Goal: Task Accomplishment & Management: Manage account settings

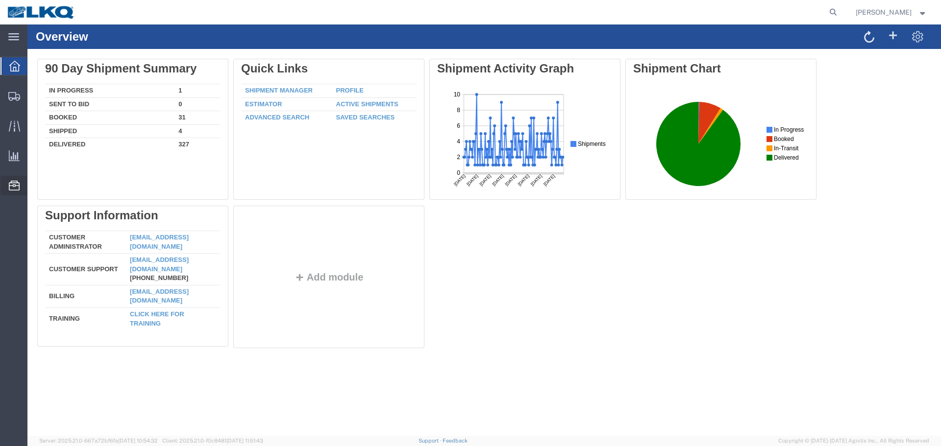
click at [0, 0] on span "Location Appointment" at bounding box center [0, 0] width 0 height 0
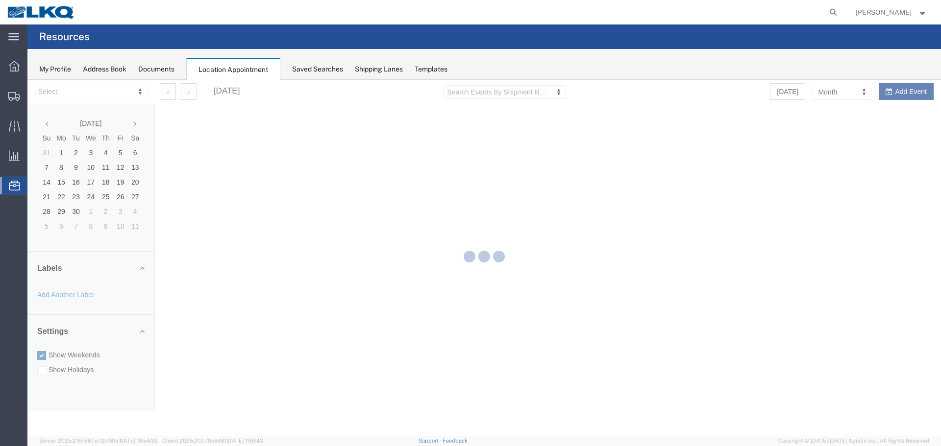
select select "28018"
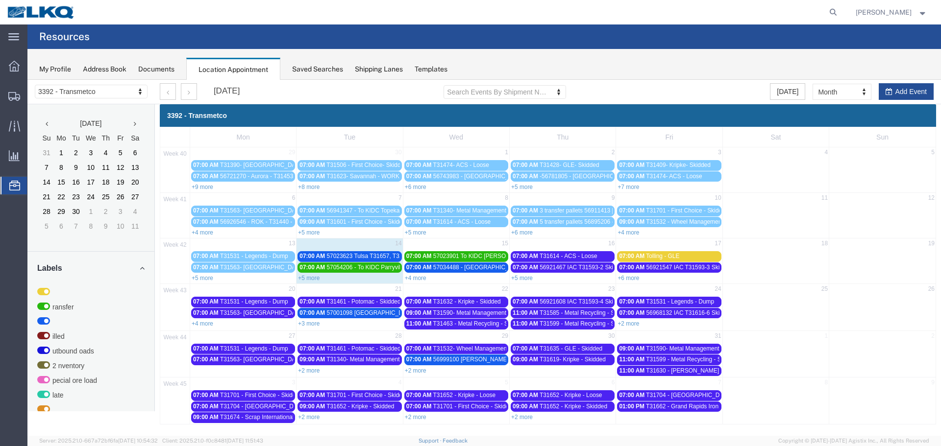
click at [316, 279] on link "+5 more" at bounding box center [309, 278] width 22 height 7
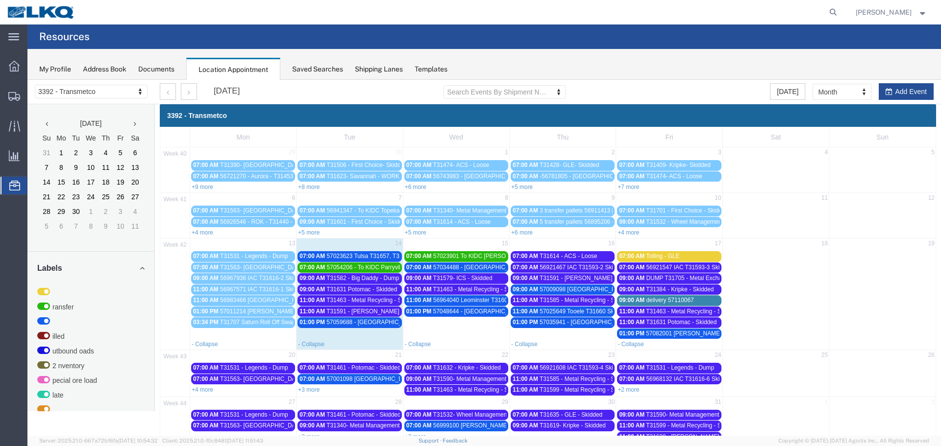
click at [370, 270] on span "57054206 - To KIDC Parryville - T31690 **Work in per [PERSON_NAME]**" at bounding box center [422, 267] width 193 height 7
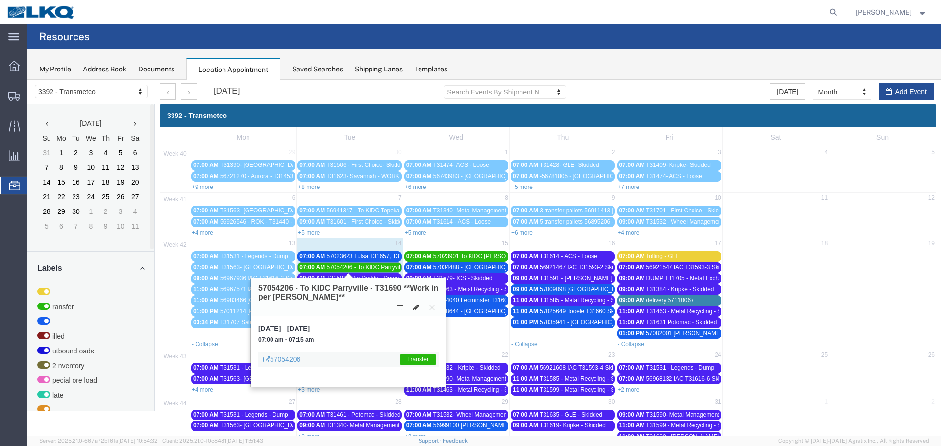
click at [417, 310] on icon at bounding box center [416, 307] width 6 height 7
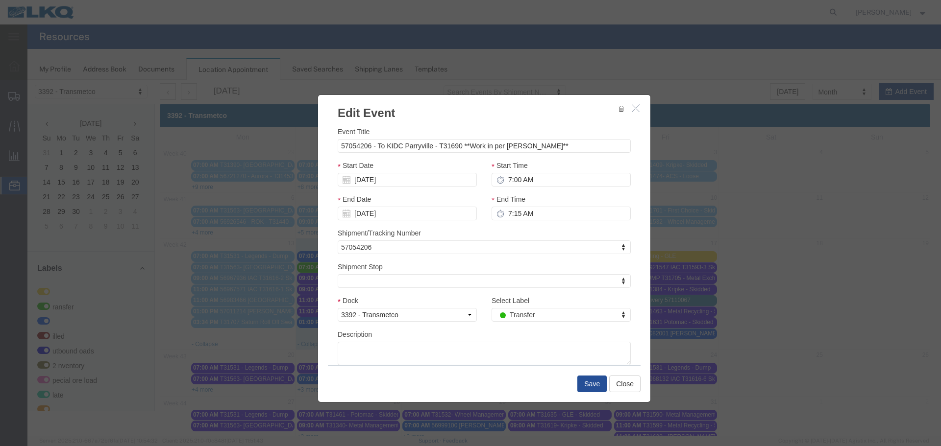
select select
type input "de"
drag, startPoint x: 543, startPoint y: 300, endPoint x: 561, endPoint y: 343, distance: 47.2
select select "40"
click at [589, 385] on button "Save" at bounding box center [591, 384] width 29 height 17
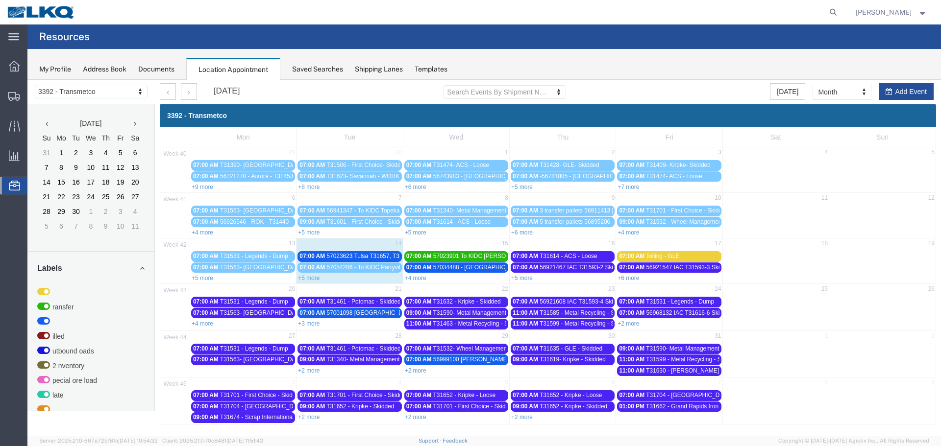
drag, startPoint x: 316, startPoint y: 279, endPoint x: 326, endPoint y: 283, distance: 10.1
click at [316, 279] on link "+5 more" at bounding box center [309, 278] width 22 height 7
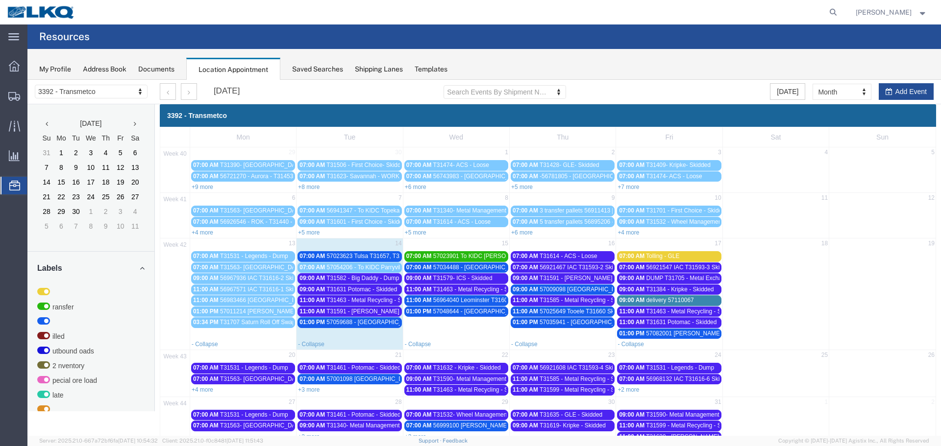
click at [383, 253] on span "57023623 Tulsa T31657, T31658, T31659 Skidded" at bounding box center [391, 256] width 131 height 7
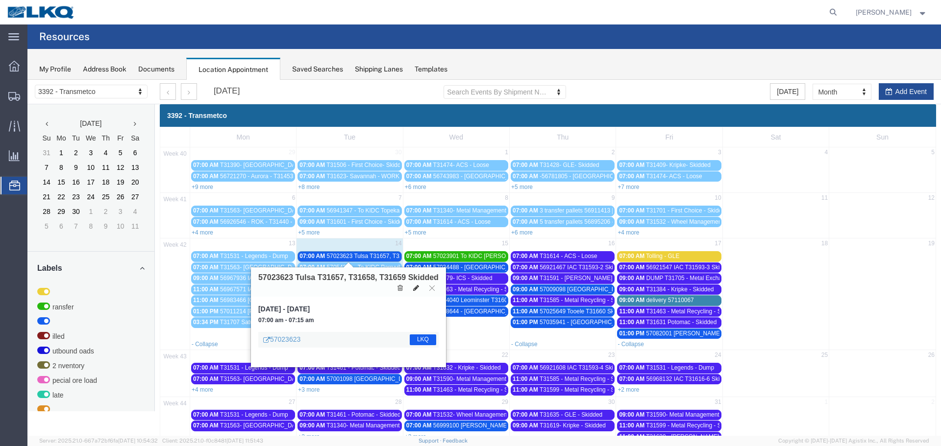
click at [414, 288] on icon at bounding box center [416, 288] width 6 height 7
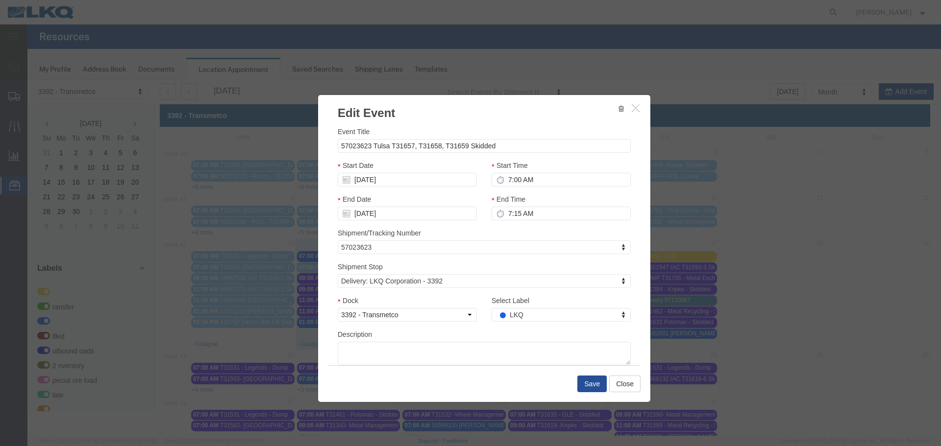
drag, startPoint x: 535, startPoint y: 398, endPoint x: 508, endPoint y: 318, distance: 84.4
type input "de"
select select "40"
click at [594, 388] on button "Save" at bounding box center [591, 384] width 29 height 17
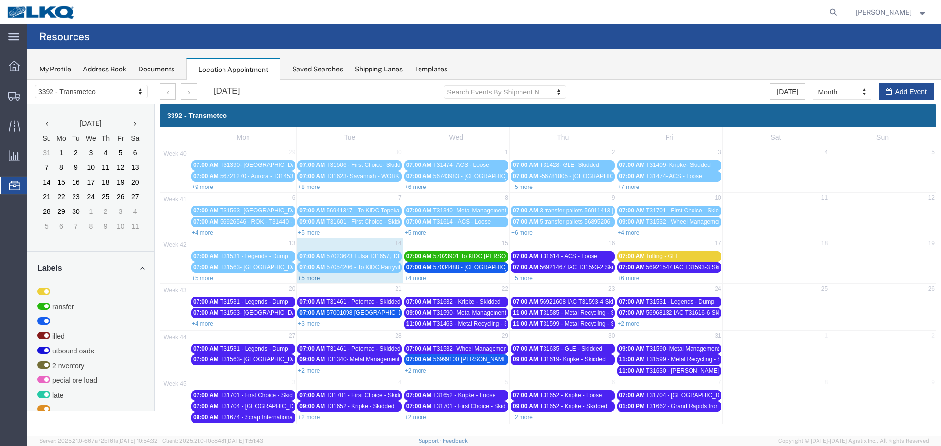
click at [307, 281] on link "+5 more" at bounding box center [309, 278] width 22 height 7
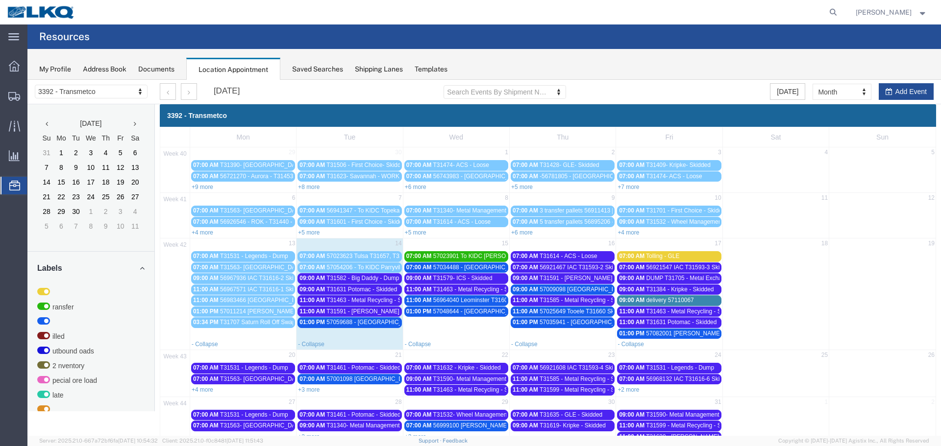
click at [336, 303] on span "T31463 - Metal Recycling - Skidded" at bounding box center [372, 300] width 92 height 7
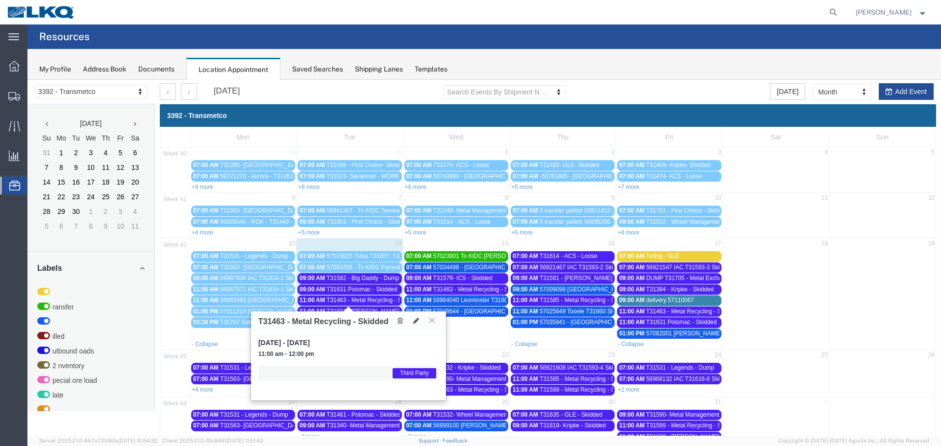
click at [433, 319] on icon at bounding box center [431, 320] width 5 height 6
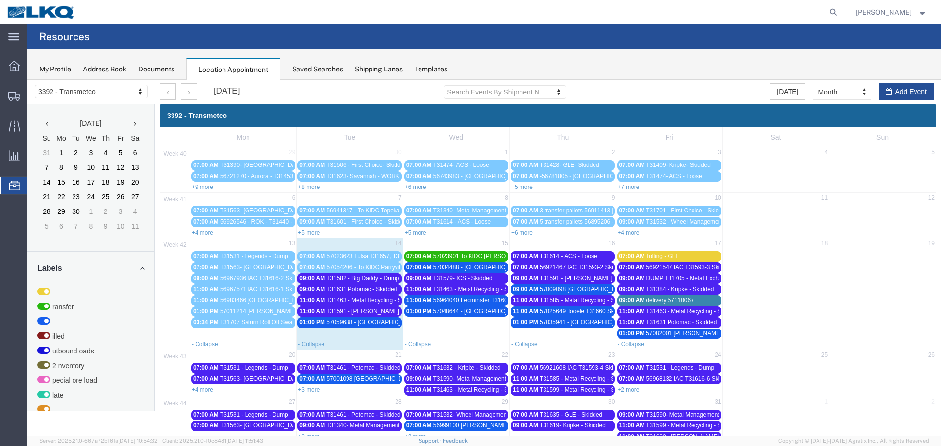
click at [385, 312] on span "T31591 - [PERSON_NAME] / [GEOGRAPHIC_DATA] - Dump" at bounding box center [405, 311] width 159 height 7
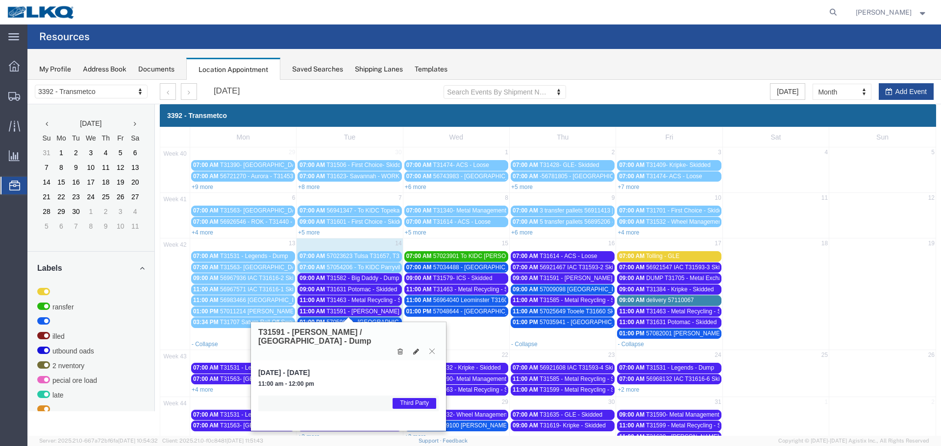
click at [432, 348] on icon at bounding box center [431, 351] width 5 height 6
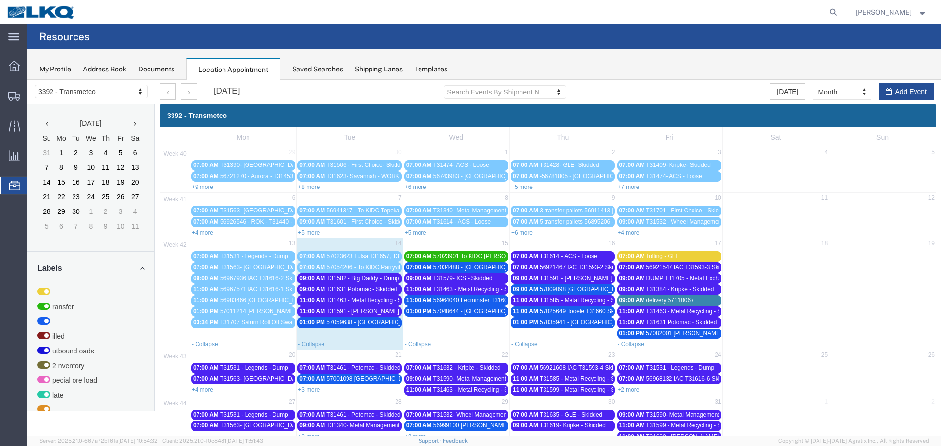
click at [357, 308] on span "T31591 - [PERSON_NAME] / [GEOGRAPHIC_DATA] - Dump" at bounding box center [405, 311] width 159 height 7
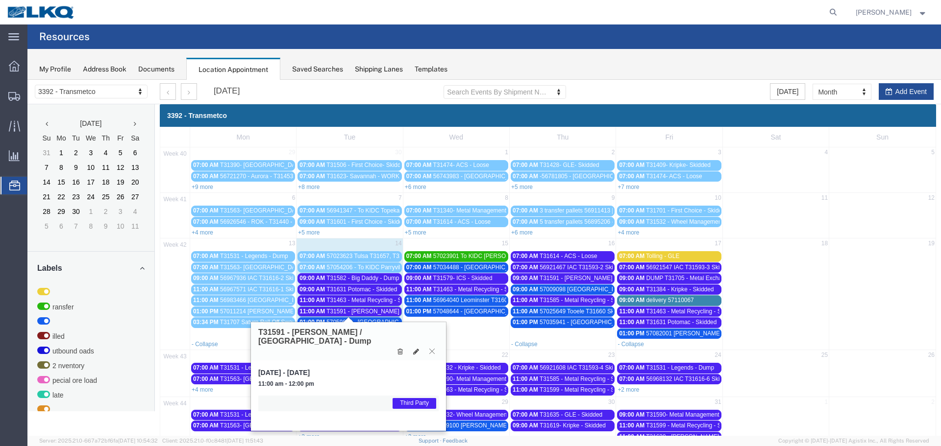
click at [434, 348] on icon at bounding box center [431, 351] width 5 height 6
